Goal: Task Accomplishment & Management: Complete application form

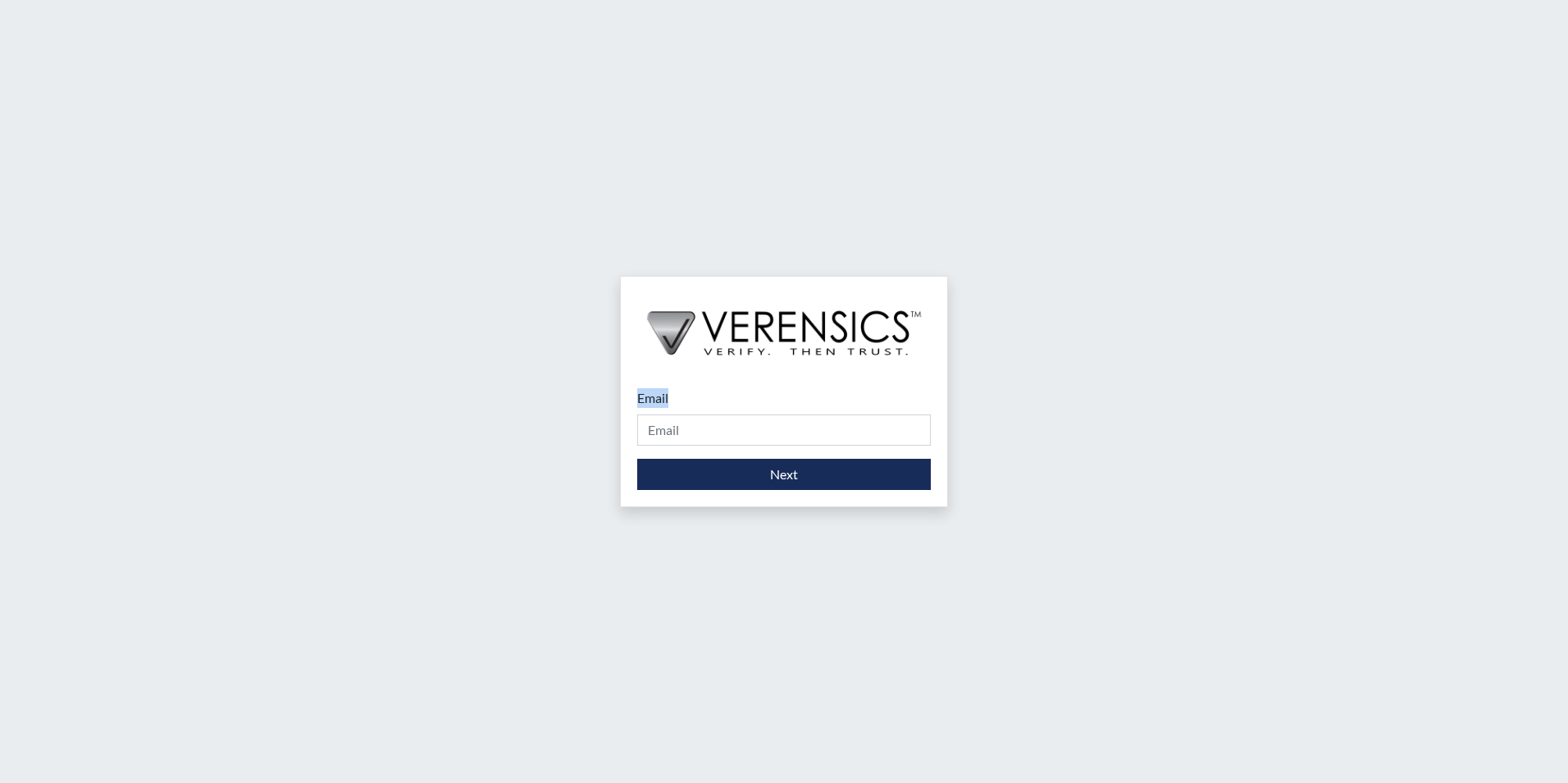
drag, startPoint x: 723, startPoint y: 410, endPoint x: 717, endPoint y: 428, distance: 19.0
click at [719, 423] on div "Email Please provide your email address." at bounding box center [784, 417] width 293 height 58
click at [716, 431] on input "Email" at bounding box center [784, 429] width 293 height 31
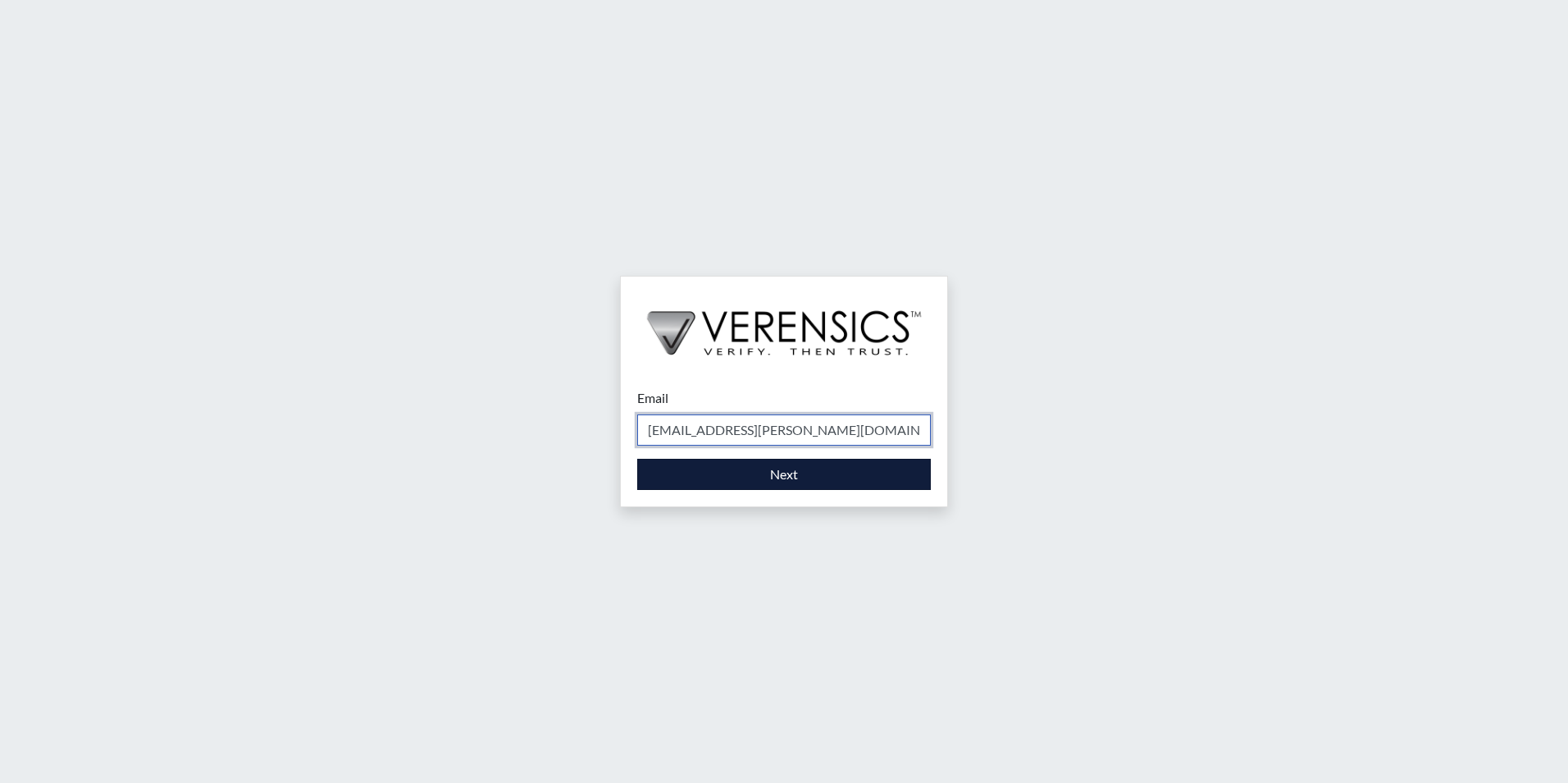
type input "[EMAIL_ADDRESS][PERSON_NAME][DOMAIN_NAME]"
click at [829, 467] on button "Next" at bounding box center [784, 474] width 293 height 31
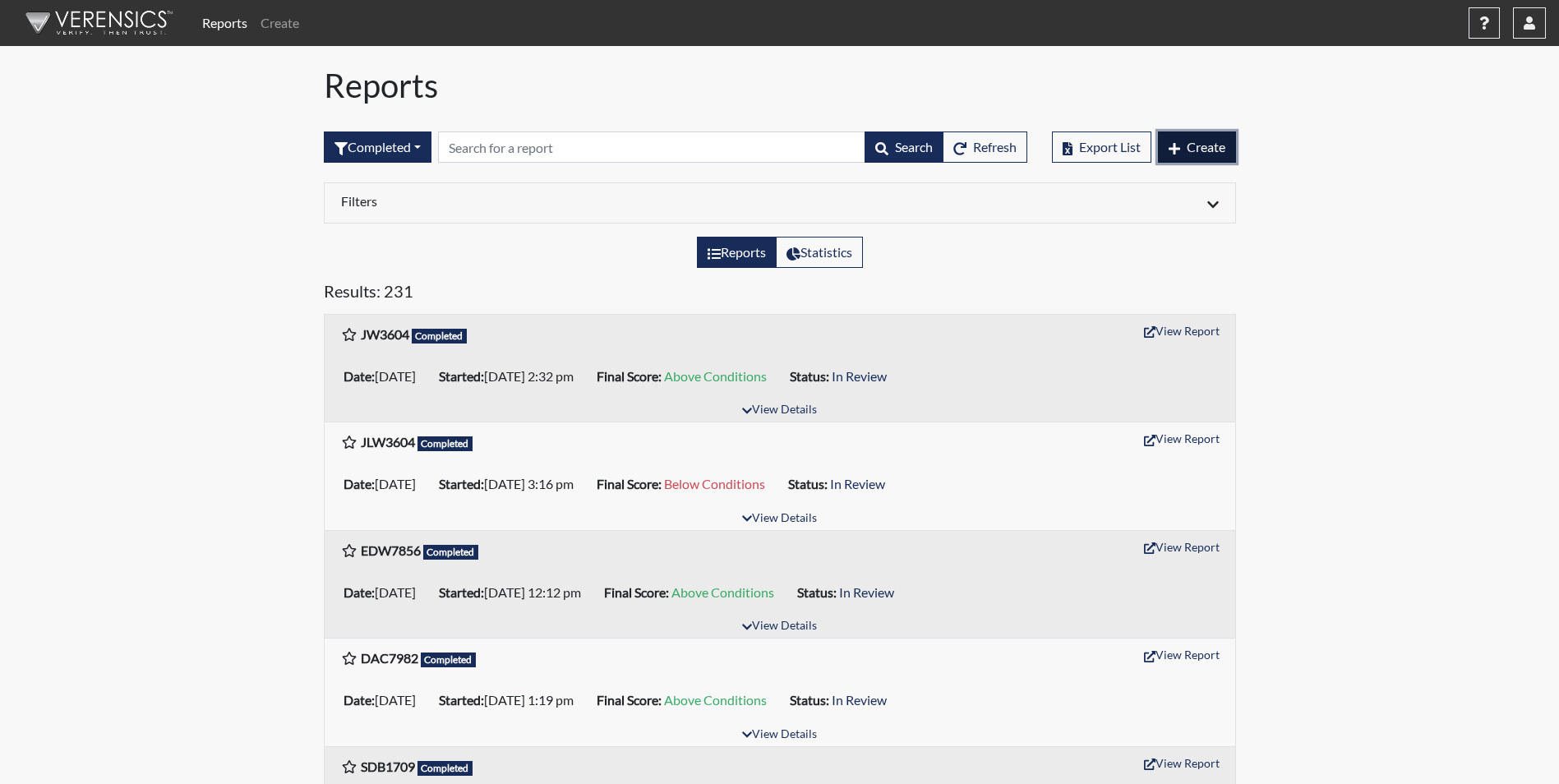
click at [1214, 152] on span "Create" at bounding box center [1205, 146] width 38 height 15
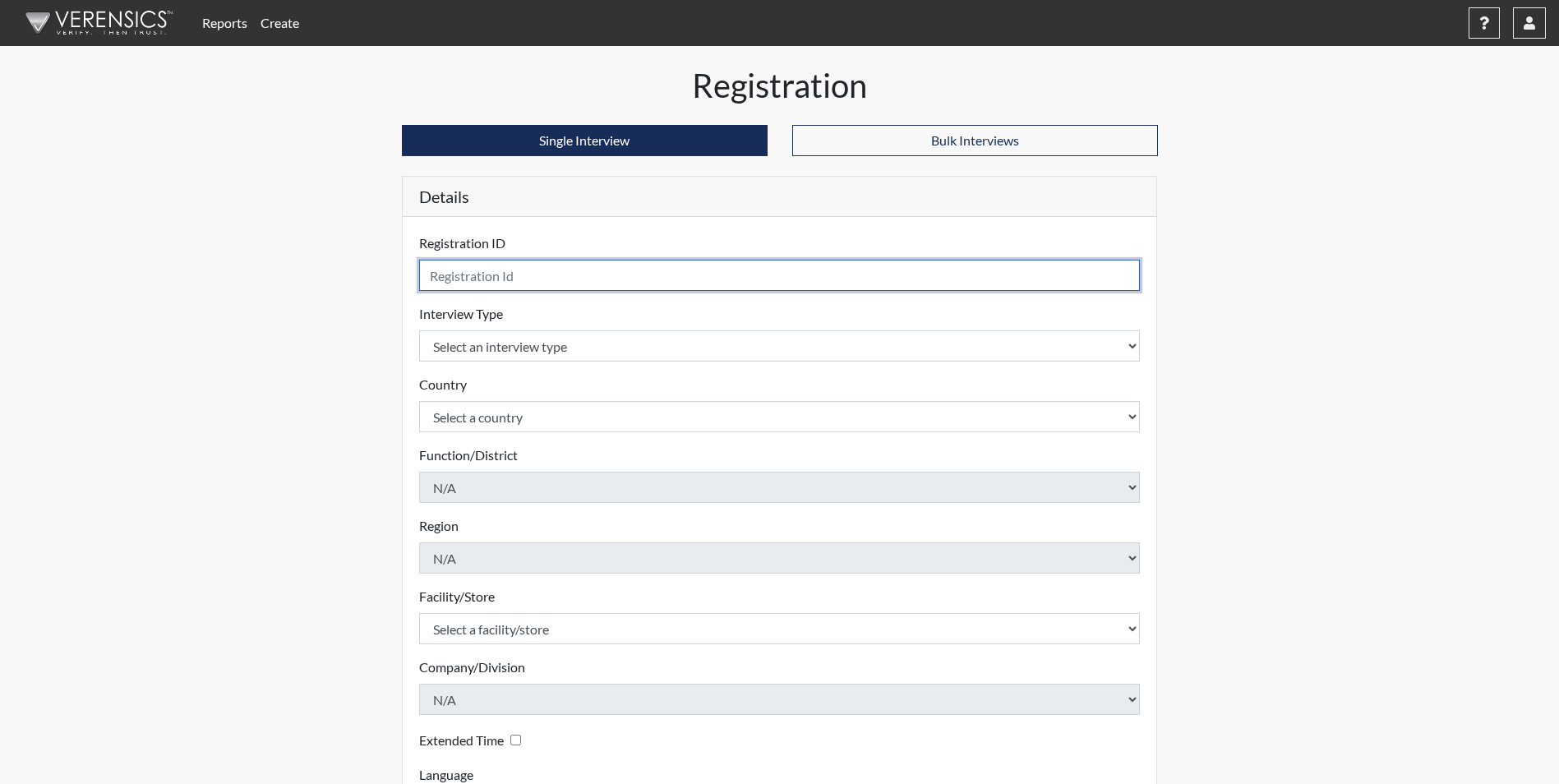
click at [517, 277] on input "text" at bounding box center [779, 275] width 721 height 31
type input "B"
type input "DNH1060"
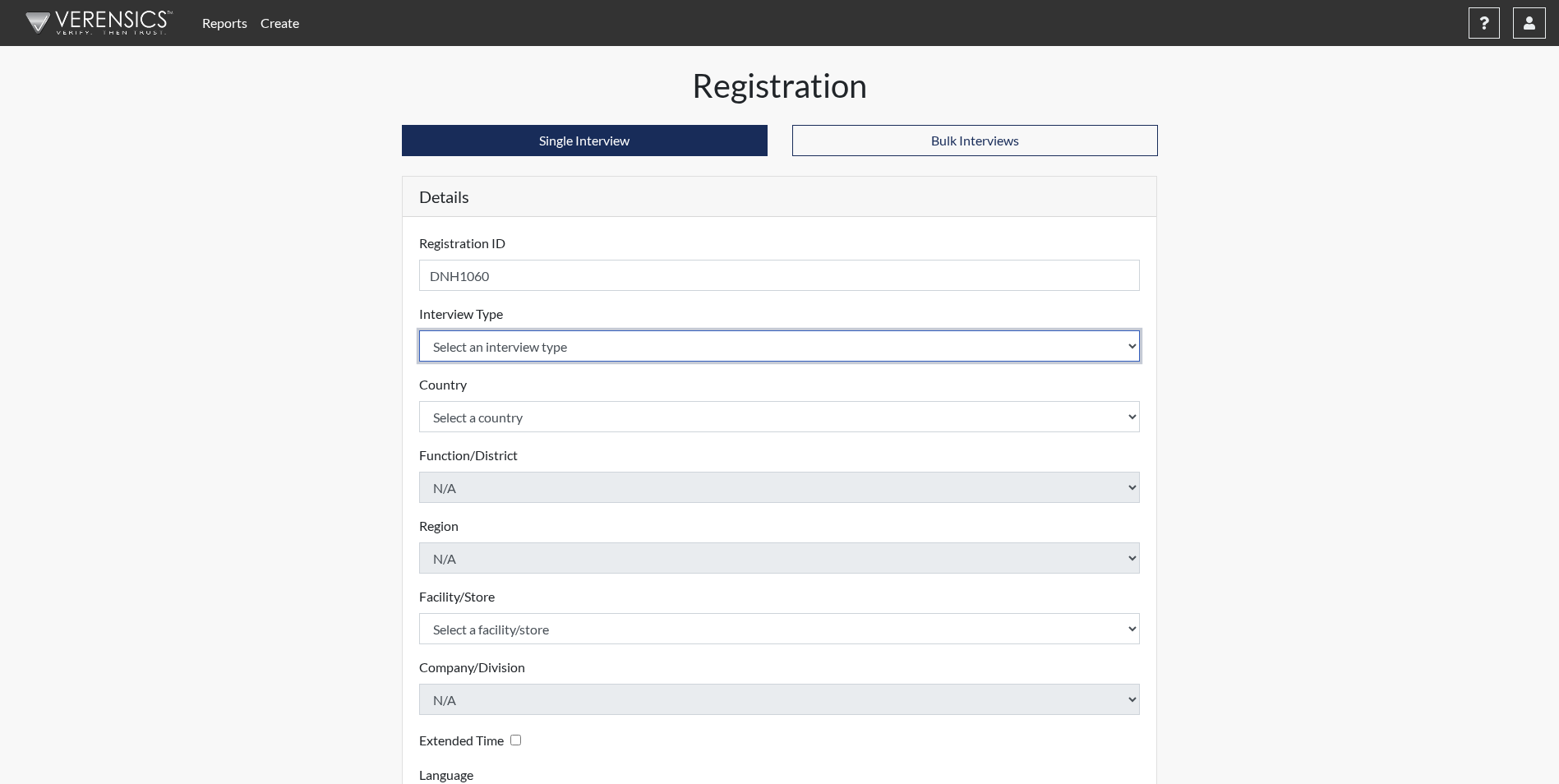
click at [481, 358] on select "Select an interview type Corrections Pre-Employment" at bounding box center [779, 346] width 721 height 31
select select "ff733e93-e1bf-11ea-9c9f-0eff0cf7eb8f"
click at [419, 330] on select "Select an interview type Corrections Pre-Employment" at bounding box center [779, 346] width 721 height 31
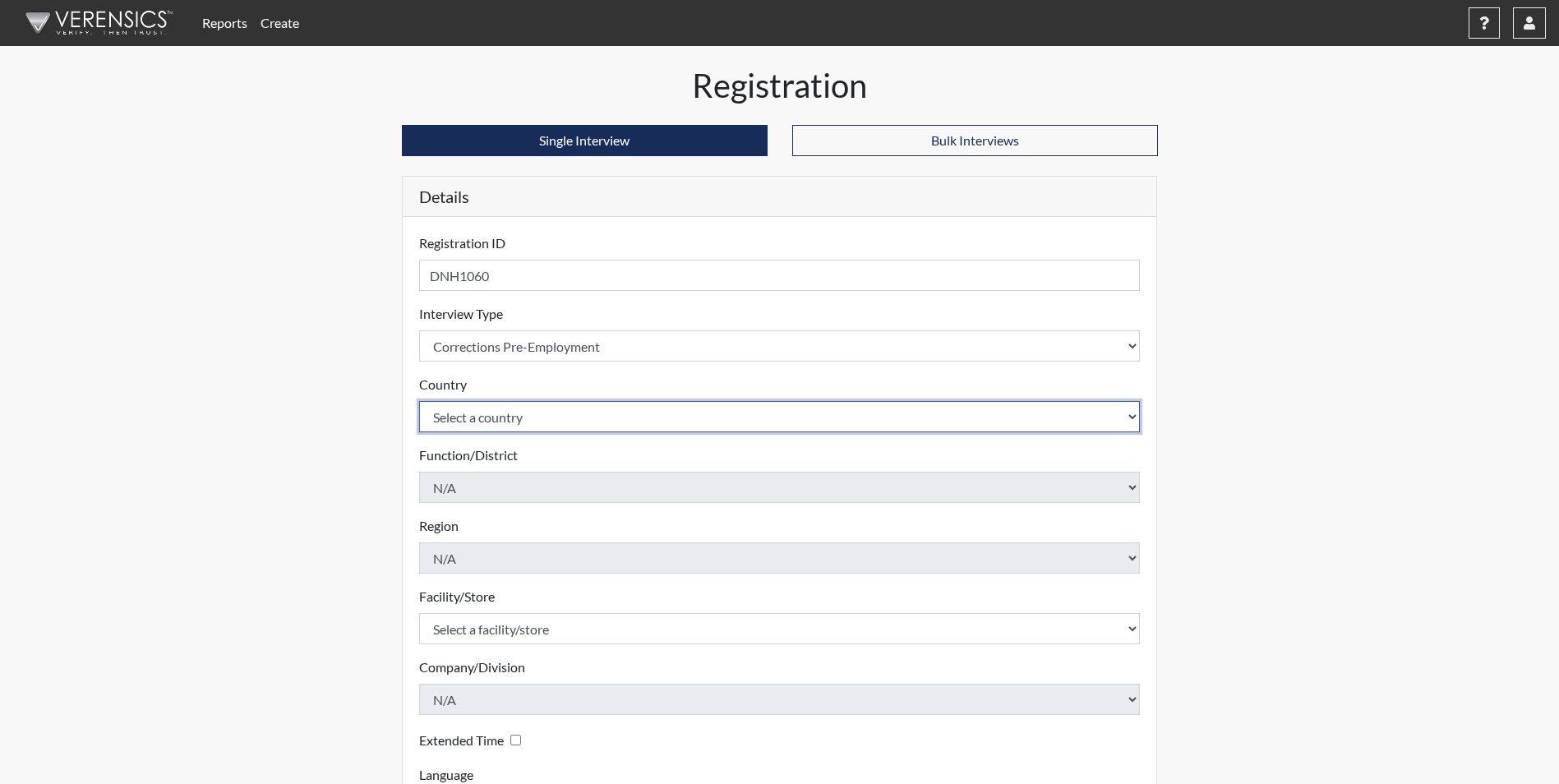
drag, startPoint x: 462, startPoint y: 420, endPoint x: 462, endPoint y: 432, distance: 12.0
click at [462, 421] on select "Select a country [GEOGRAPHIC_DATA] [GEOGRAPHIC_DATA]" at bounding box center [779, 416] width 721 height 31
select select "united-states-of-[GEOGRAPHIC_DATA]"
click at [419, 401] on select "Select a country [GEOGRAPHIC_DATA] [GEOGRAPHIC_DATA]" at bounding box center [779, 416] width 721 height 31
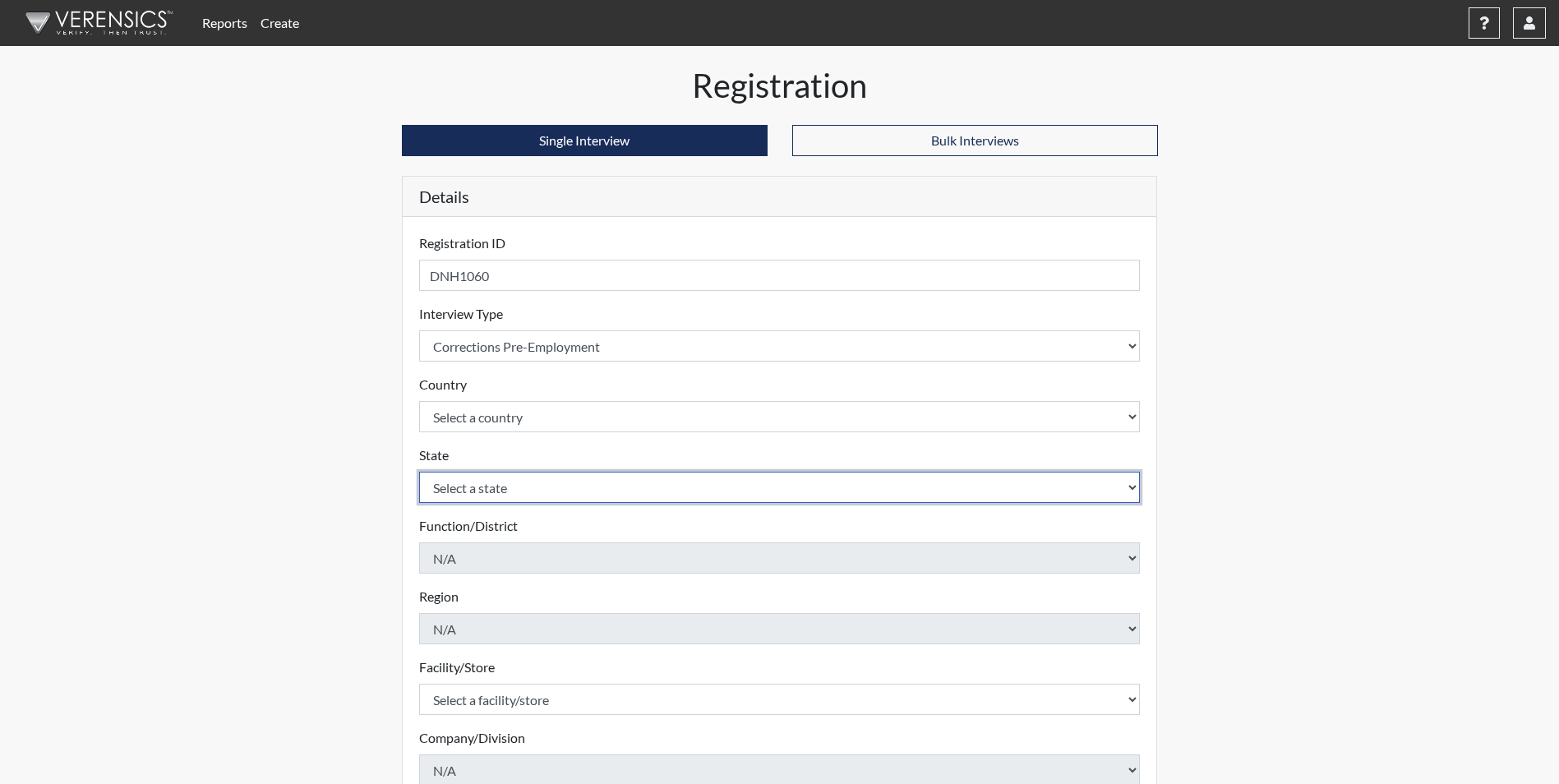
click at [473, 491] on select "Select a state [US_STATE] [US_STATE] [US_STATE] [US_STATE] [US_STATE] [US_STATE…" at bounding box center [779, 487] width 721 height 31
select select "GA"
click at [419, 472] on select "Select a state [US_STATE] [US_STATE] [US_STATE] [US_STATE] [US_STATE] [US_STATE…" at bounding box center [779, 487] width 721 height 31
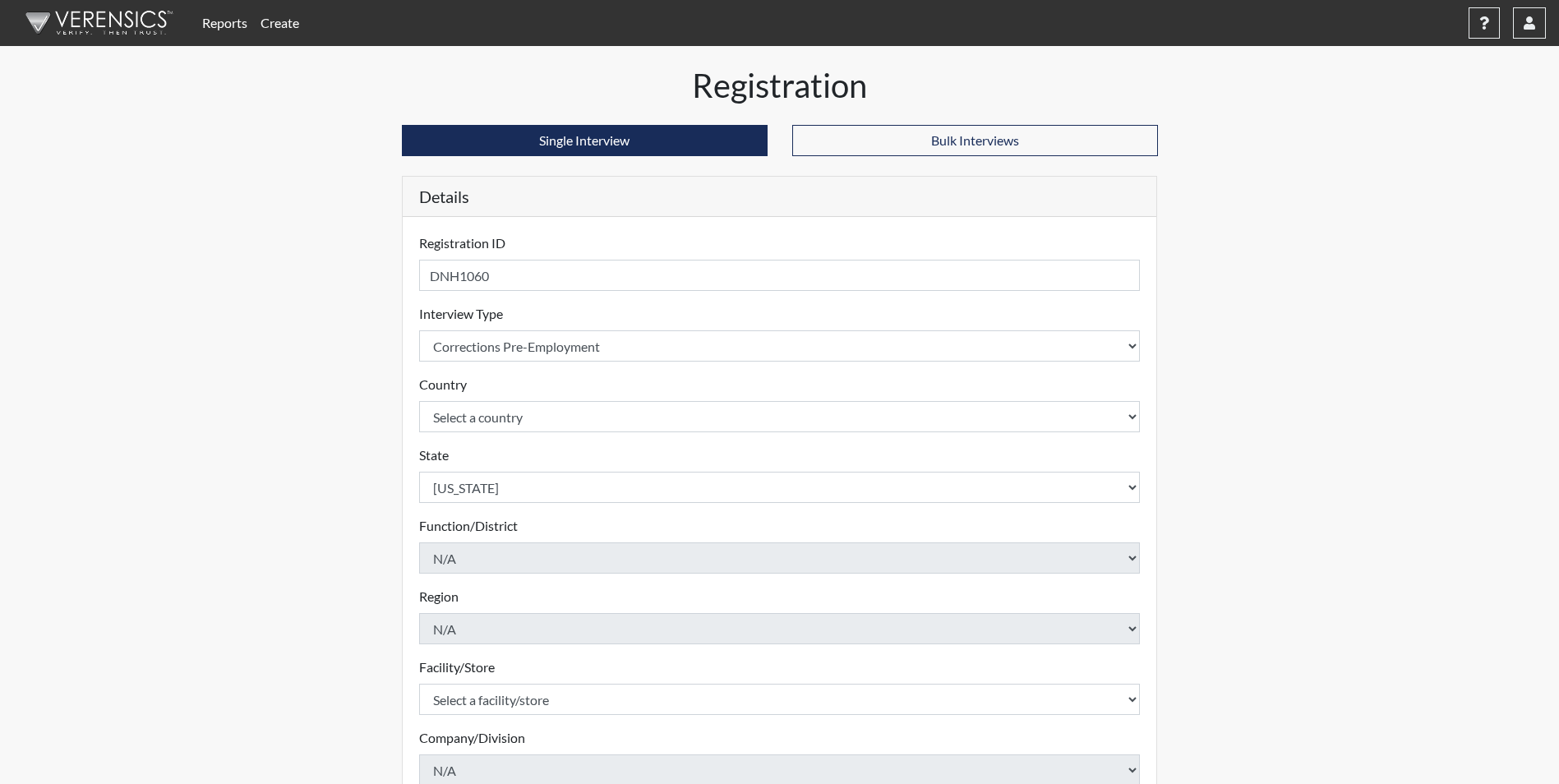
click at [322, 611] on div "Registration Single Interview Bulk Interviews Details Registration ID DNH1060 P…" at bounding box center [780, 529] width 937 height 929
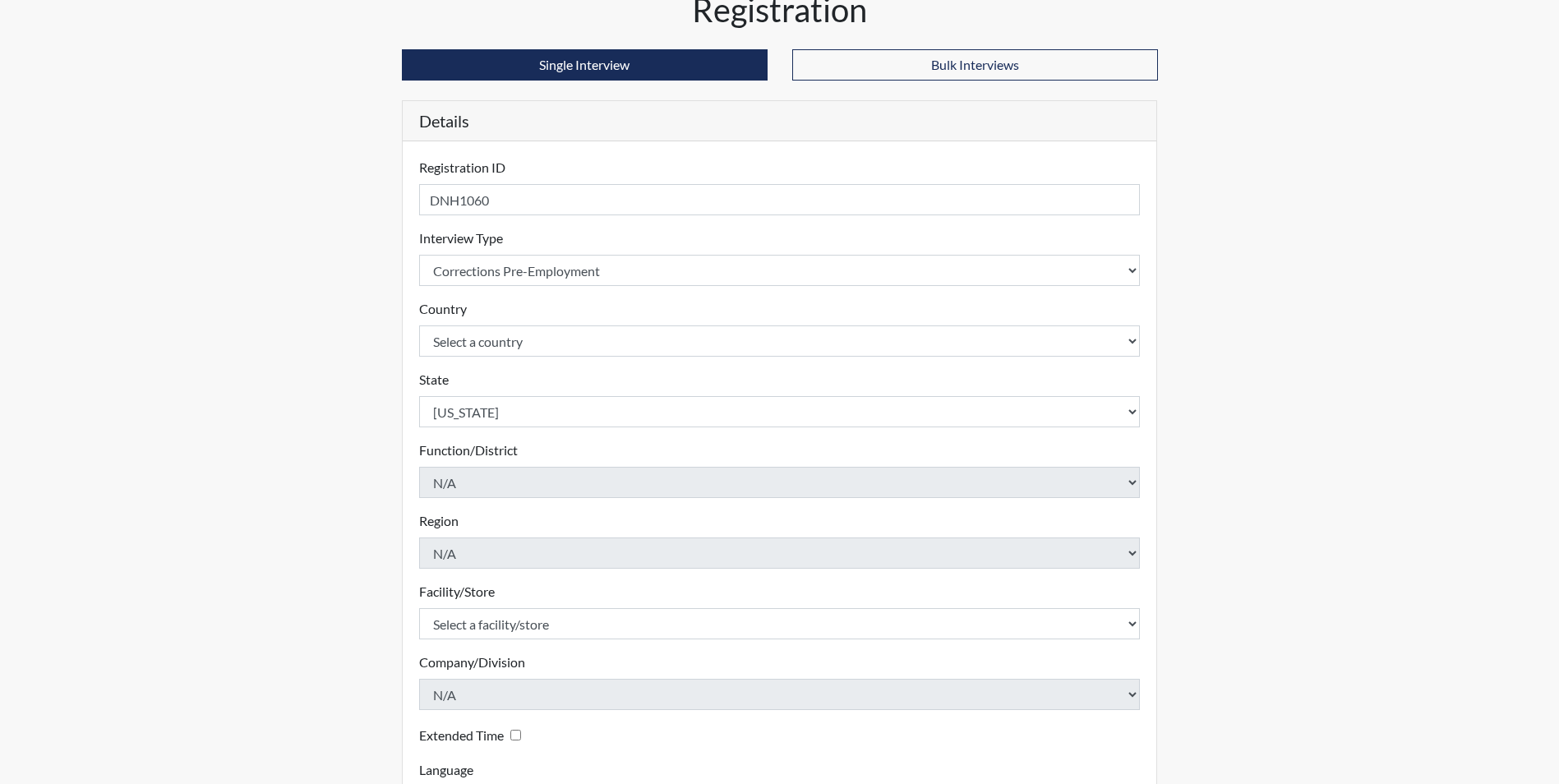
scroll to position [211, 0]
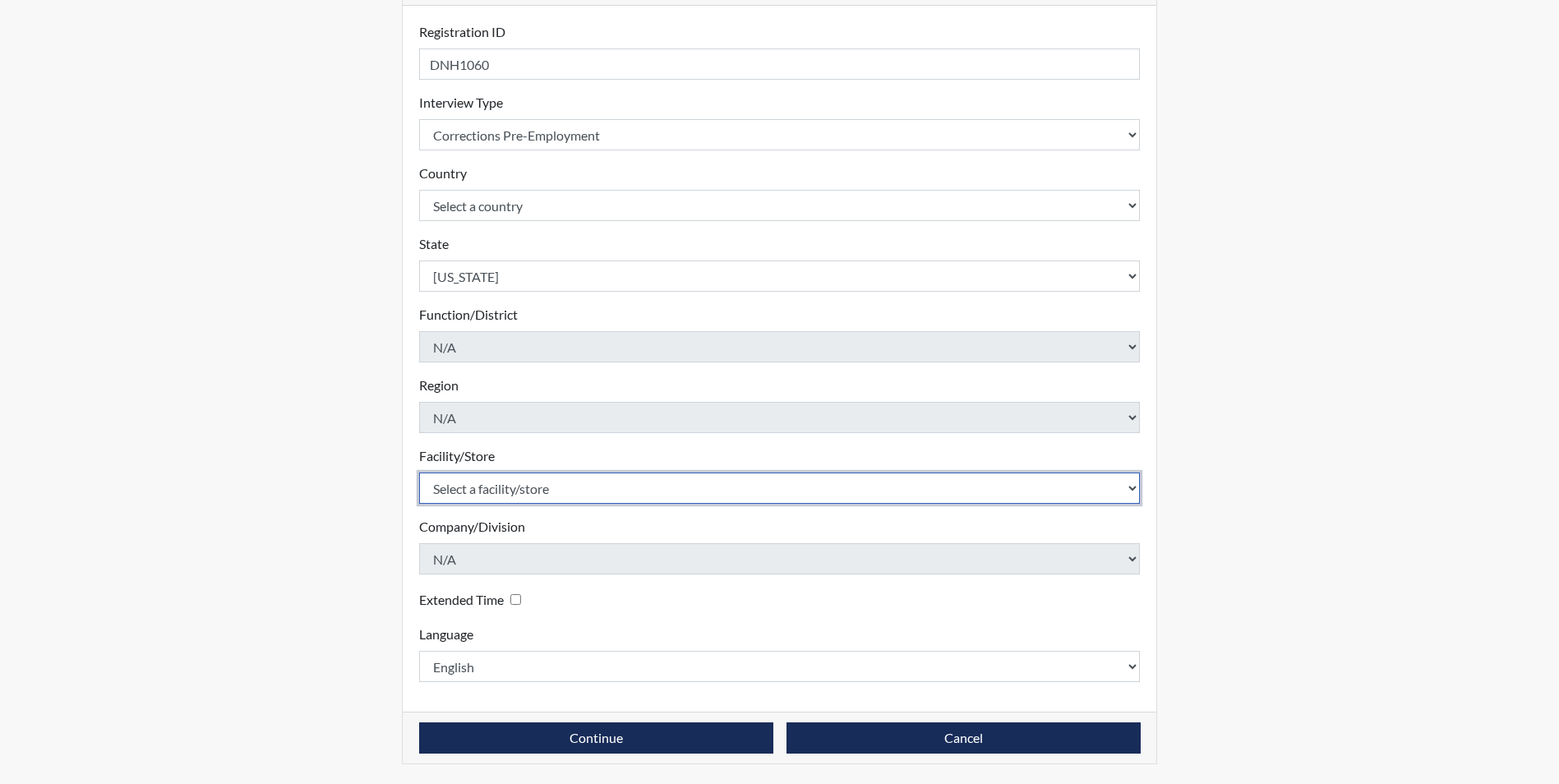
click at [499, 496] on select "Select a facility/store Augusta SMP" at bounding box center [779, 488] width 721 height 31
select select "171ae632-e4c4-4d72-8399-7d980dd64d0f"
click at [419, 472] on select "Select a facility/store Augusta SMP" at bounding box center [779, 488] width 721 height 31
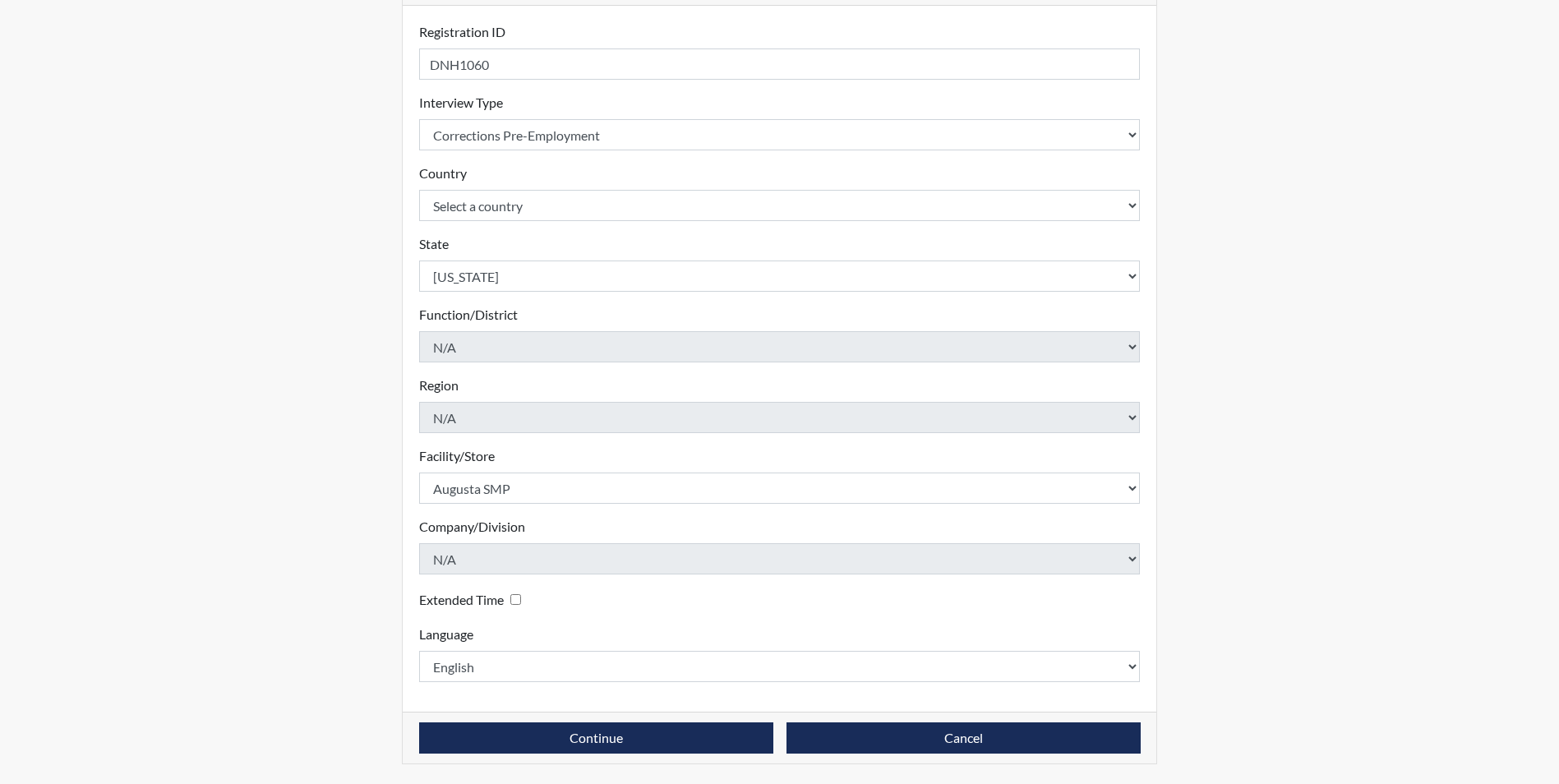
click at [358, 529] on div "Registration Single Interview Bulk Interviews Details Registration ID DNH1060 P…" at bounding box center [780, 318] width 937 height 929
click at [518, 734] on button "Continue" at bounding box center [596, 737] width 354 height 31
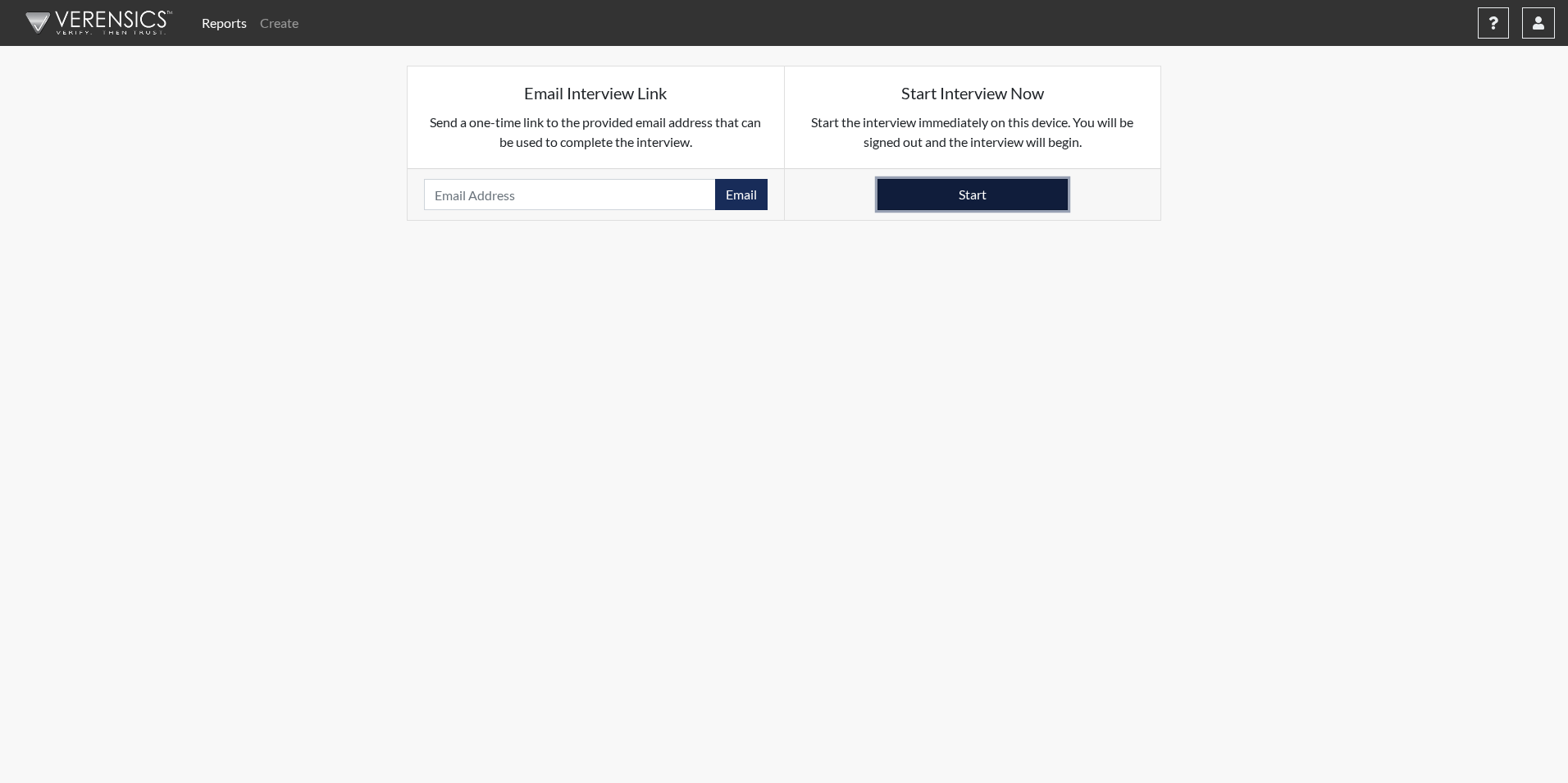
click at [1039, 190] on button "Start" at bounding box center [973, 194] width 190 height 31
